Goal: Transaction & Acquisition: Purchase product/service

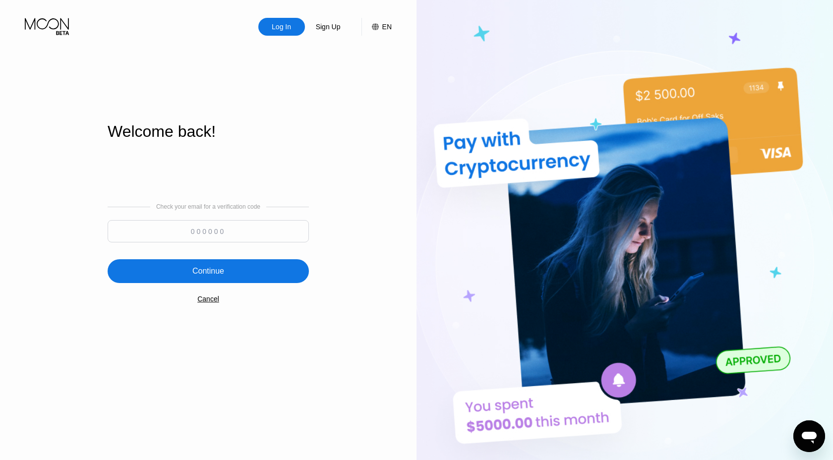
click at [202, 233] on input at bounding box center [208, 231] width 201 height 22
paste input "556710"
type input "556710"
click at [221, 270] on div "Continue" at bounding box center [208, 271] width 32 height 10
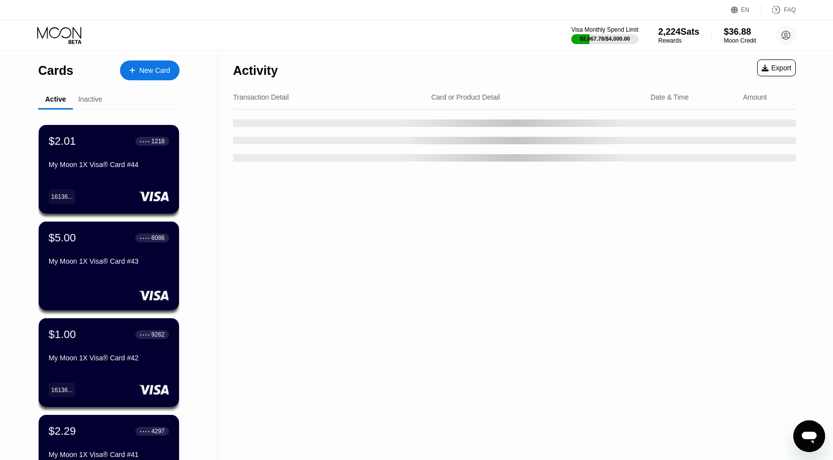
scroll to position [340, 0]
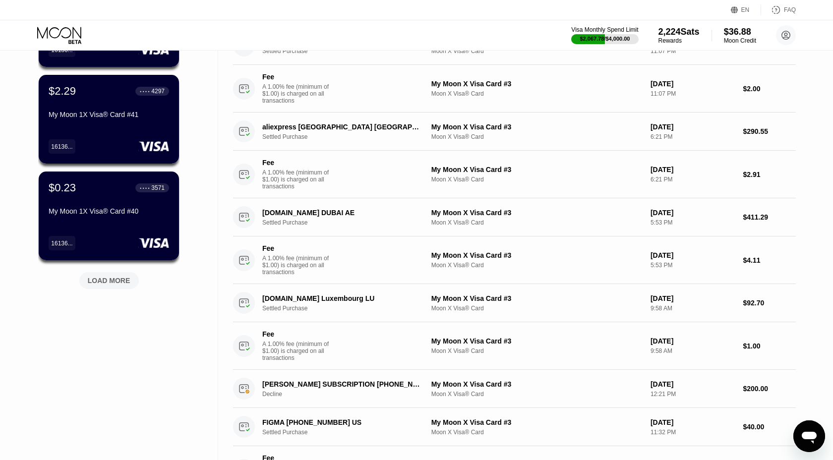
click at [95, 279] on div "LOAD MORE" at bounding box center [109, 280] width 43 height 9
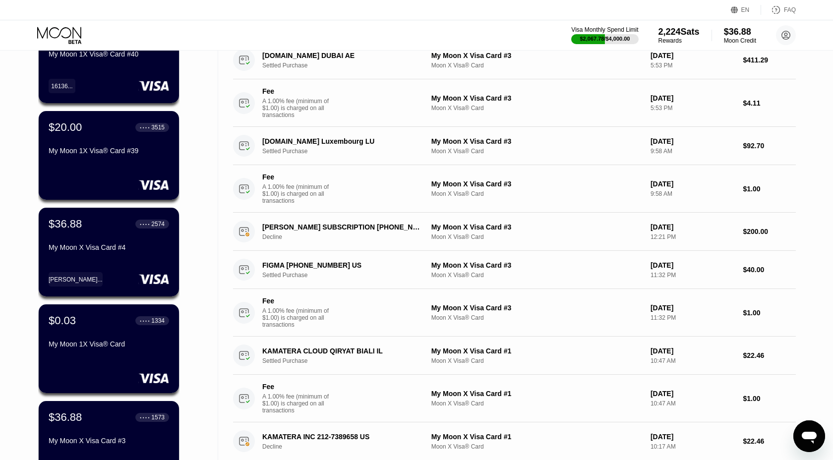
scroll to position [501, 0]
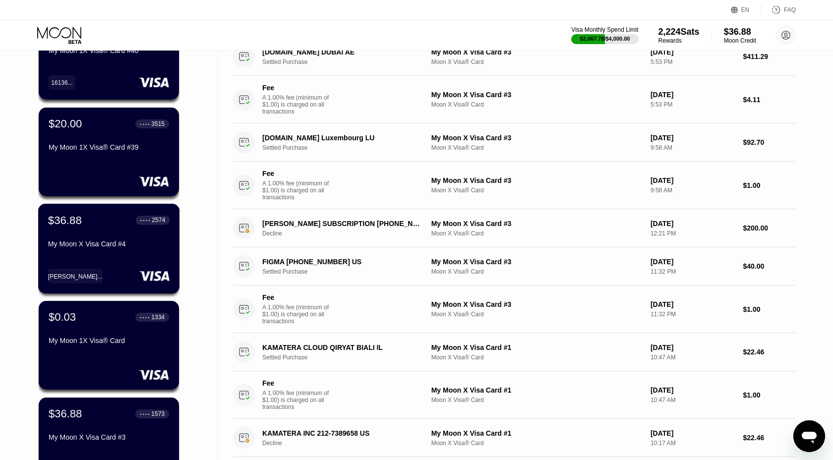
click at [148, 248] on div "My Moon X Visa Card #4" at bounding box center [108, 246] width 121 height 12
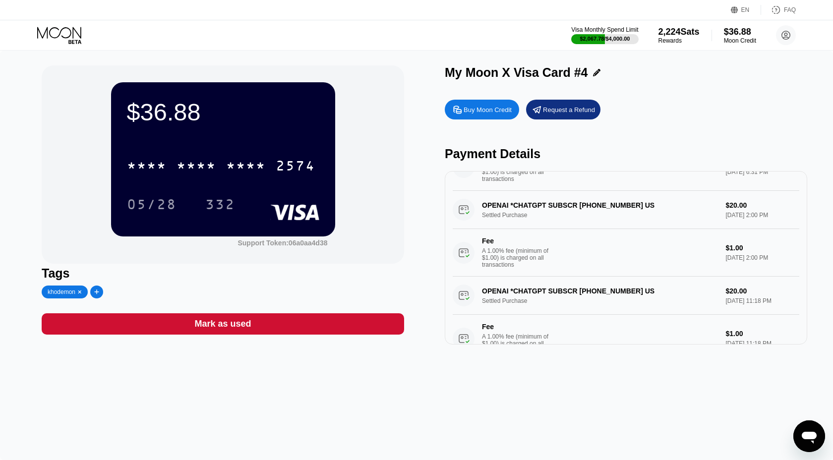
scroll to position [928, 0]
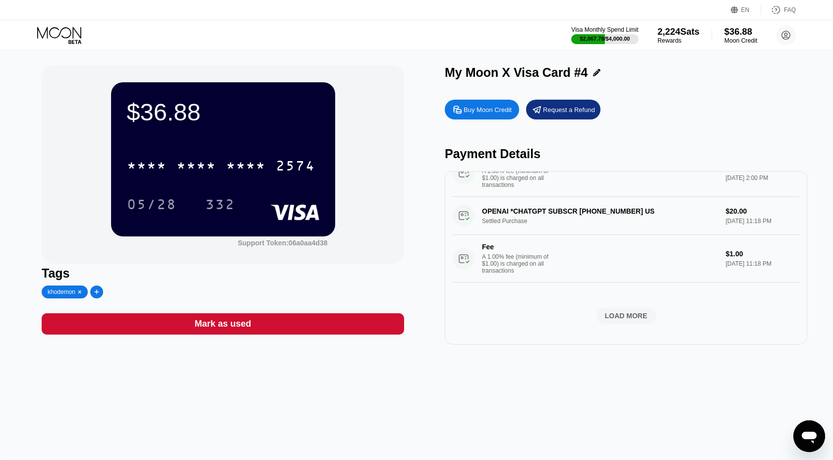
click at [745, 39] on div "Moon Credit" at bounding box center [740, 40] width 33 height 7
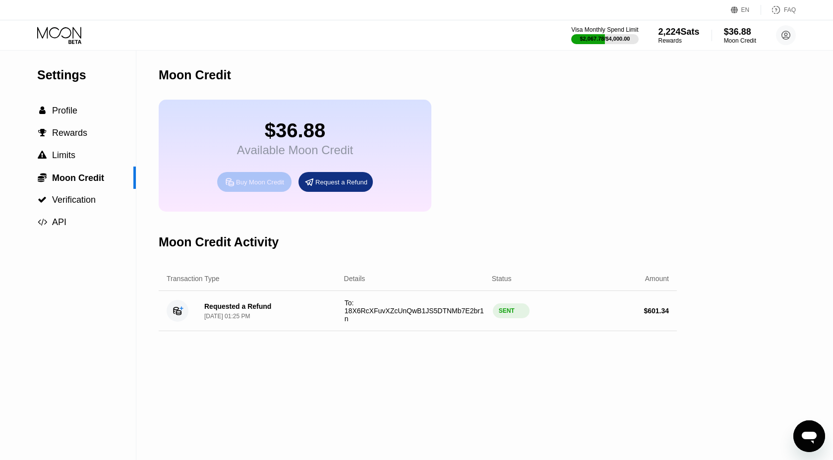
click at [256, 184] on div "Buy Moon Credit" at bounding box center [260, 182] width 48 height 8
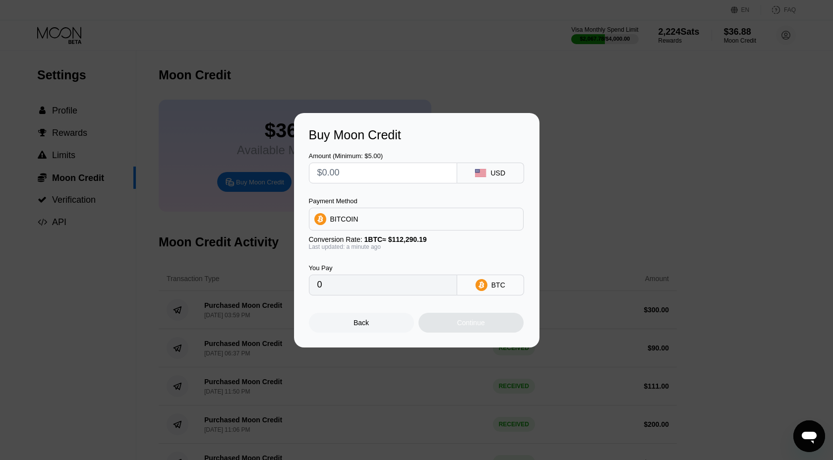
click at [351, 170] on input "text" at bounding box center [382, 173] width 131 height 20
type input "$33"
type input "0.00029389"
type input "$33"
click at [488, 325] on div "Continue" at bounding box center [470, 323] width 105 height 20
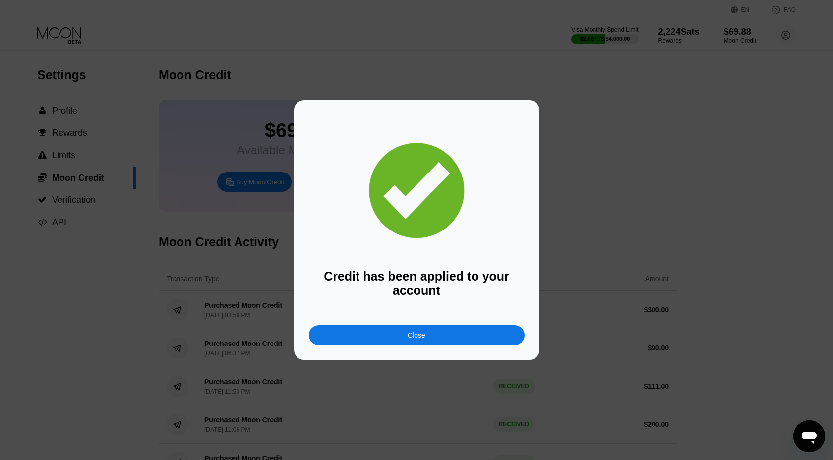
click at [472, 332] on div "Close" at bounding box center [417, 335] width 216 height 20
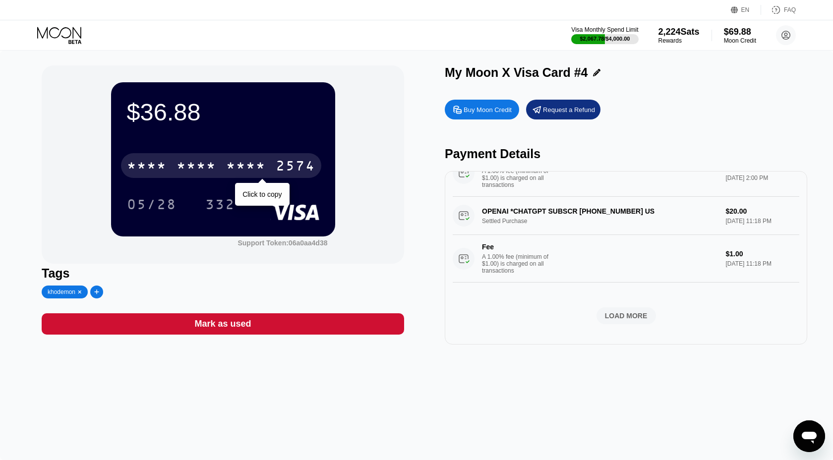
click at [251, 163] on div "* * * *" at bounding box center [246, 167] width 40 height 16
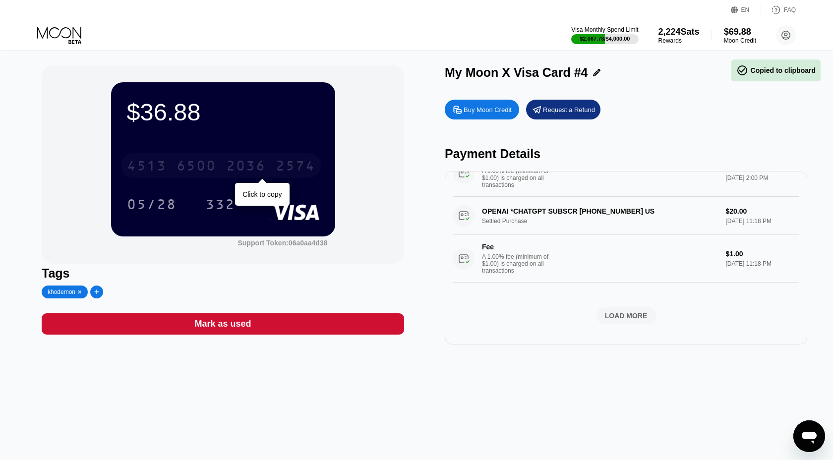
click at [294, 164] on div "2574" at bounding box center [296, 167] width 40 height 16
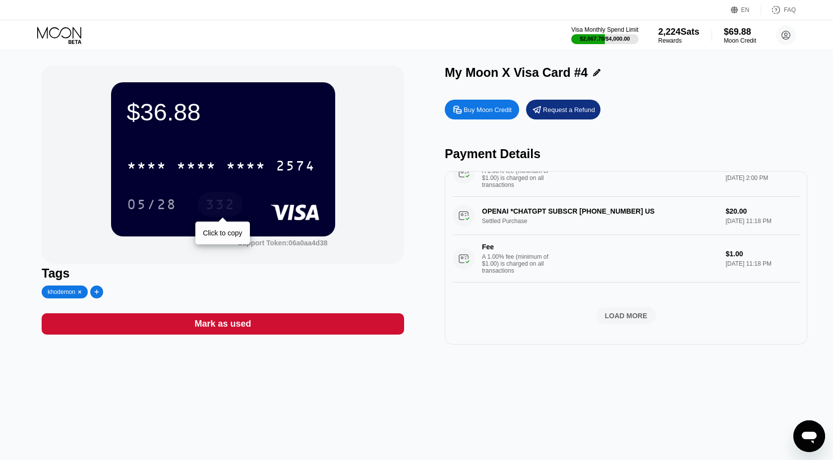
click at [225, 203] on div "332" at bounding box center [220, 206] width 30 height 16
